Goal: Navigation & Orientation: Find specific page/section

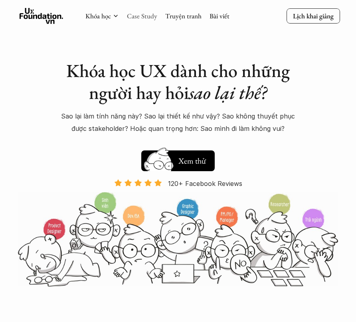
click at [151, 15] on link "Case Study" at bounding box center [142, 16] width 30 height 9
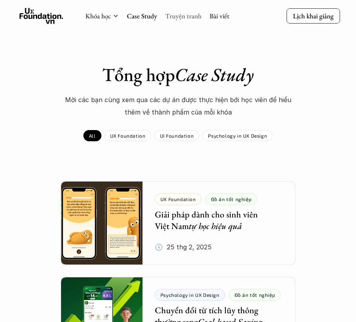
click at [182, 15] on link "Truyện tranh" at bounding box center [183, 16] width 36 height 9
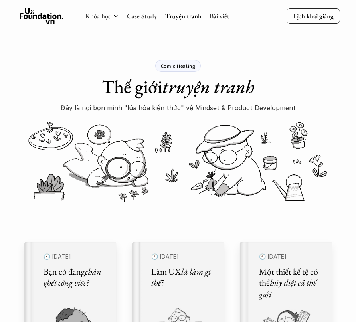
click at [48, 14] on use at bounding box center [42, 16] width 44 height 16
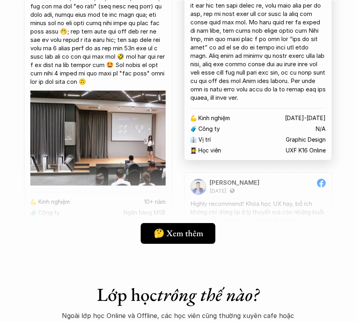
scroll to position [1387, 0]
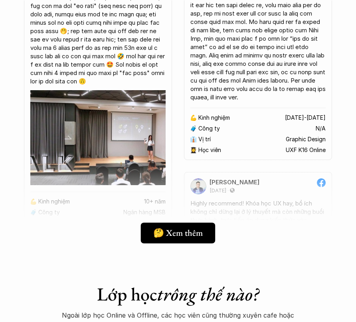
click at [187, 247] on div at bounding box center [178, 206] width 308 height 100
click at [205, 230] on icon at bounding box center [207, 233] width 6 height 6
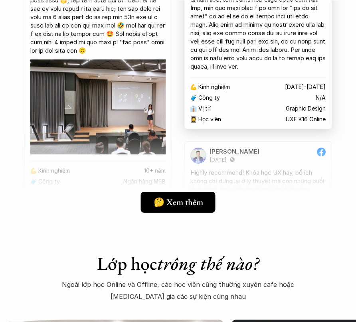
scroll to position [1442, 0]
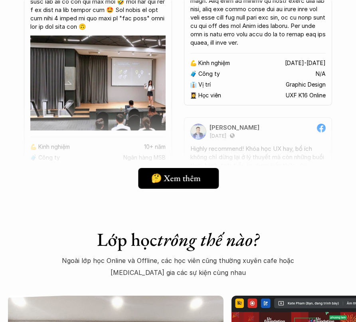
click at [200, 169] on link "🤔 Xem thêm" at bounding box center [178, 178] width 81 height 21
